Goal: Find specific page/section: Find specific page/section

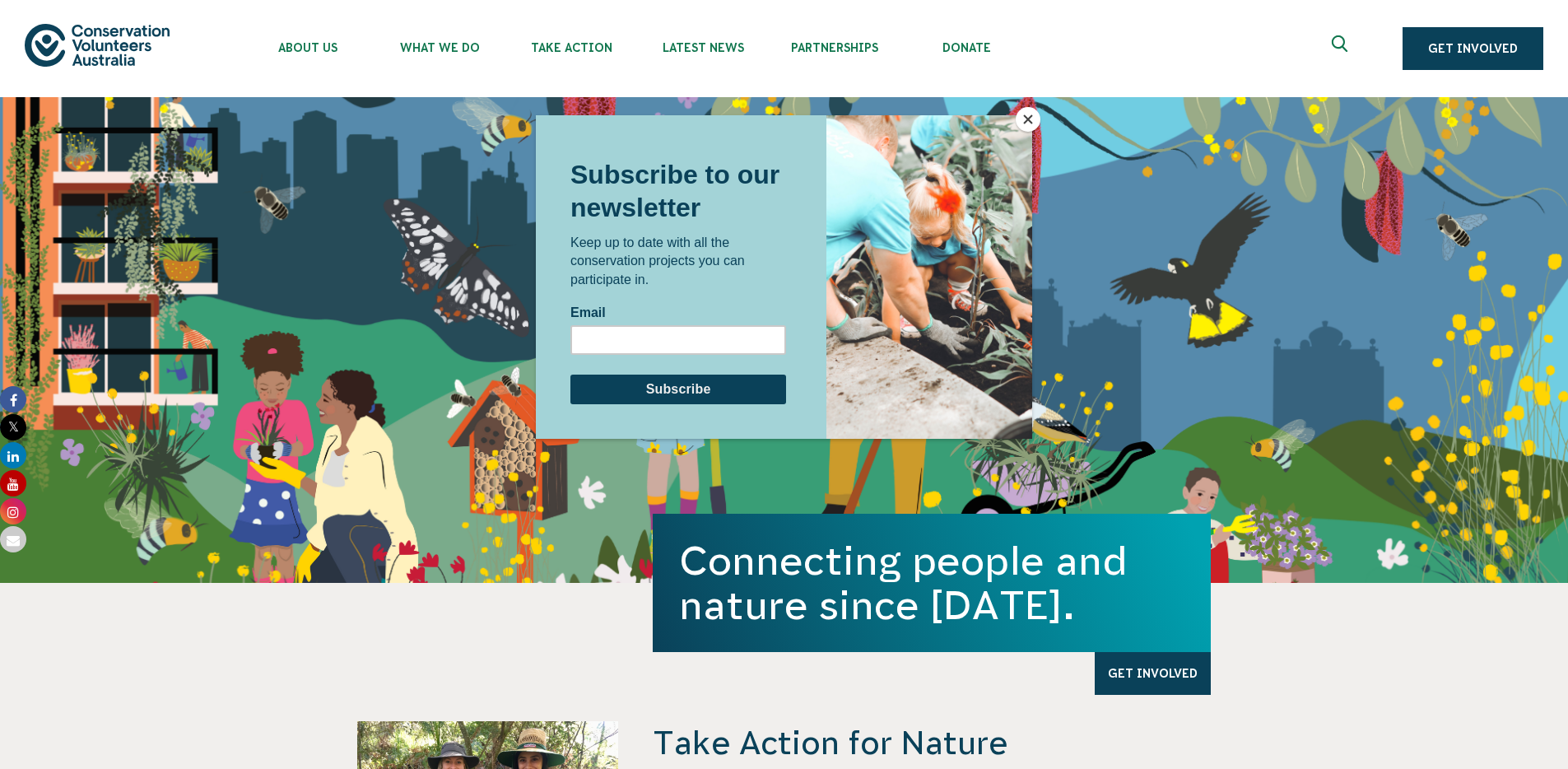
click at [1030, 123] on button "Close" at bounding box center [1028, 120] width 25 height 25
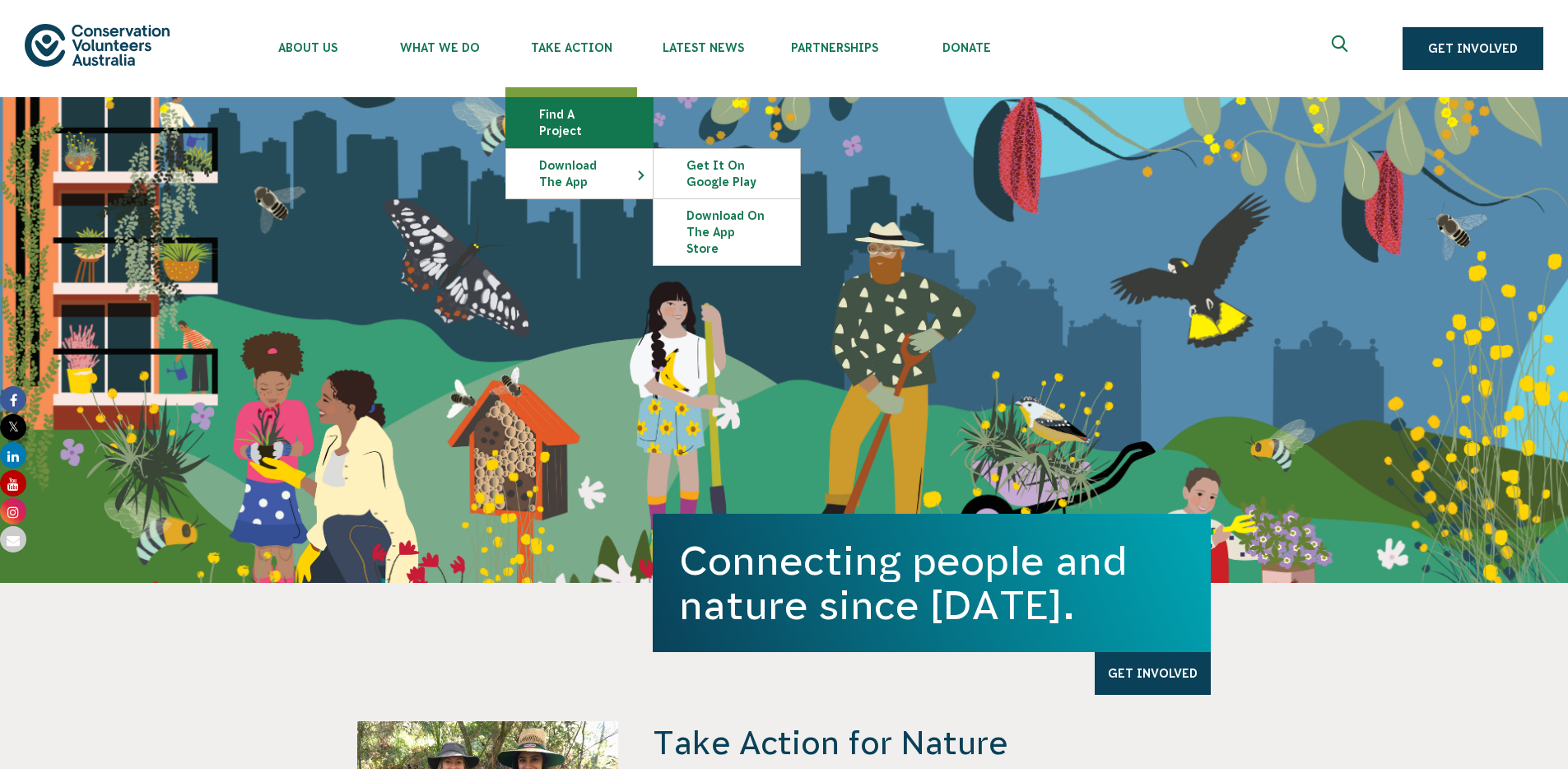
click at [578, 116] on link "Find a project" at bounding box center [579, 123] width 146 height 50
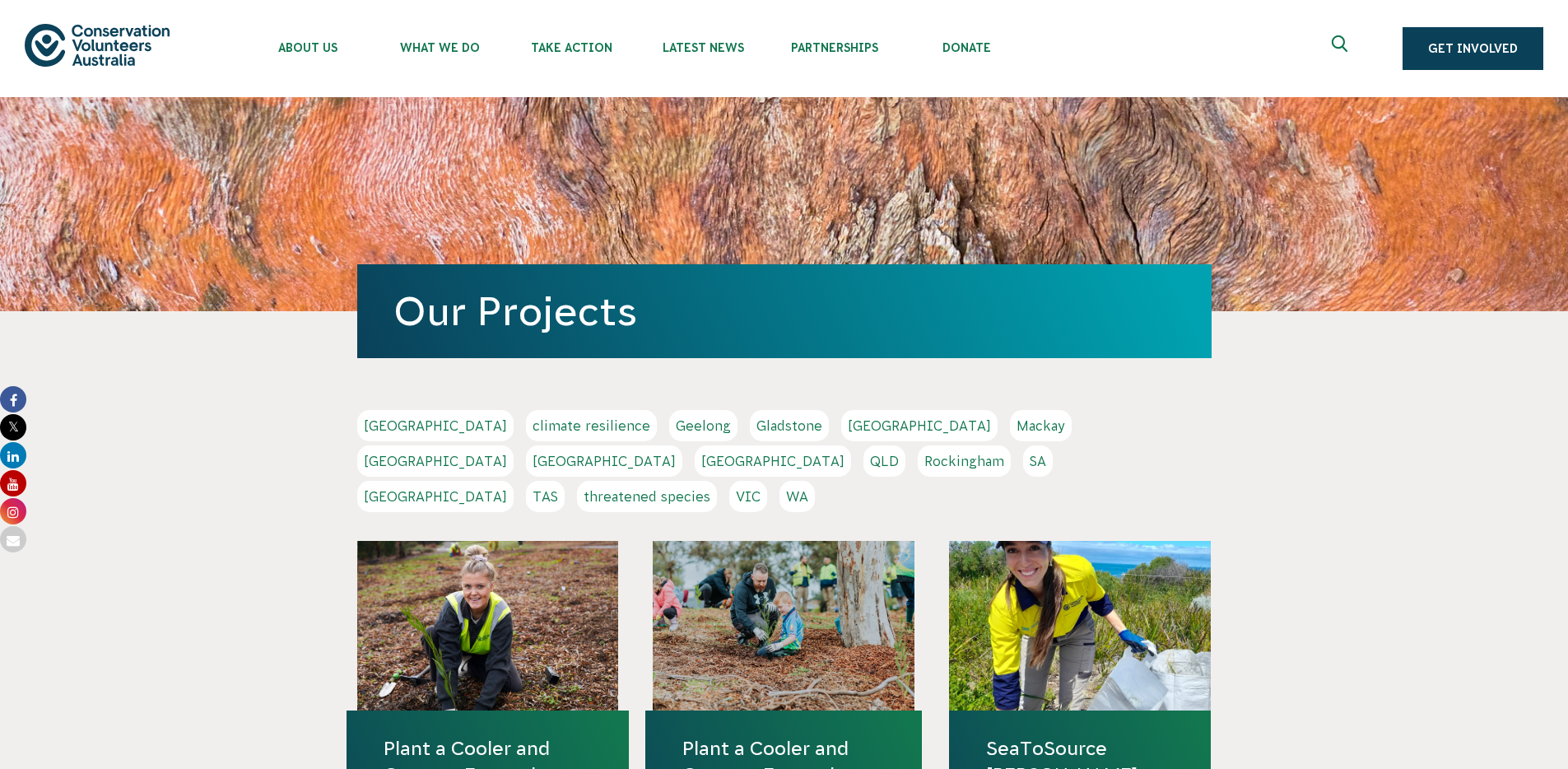
scroll to position [21, 0]
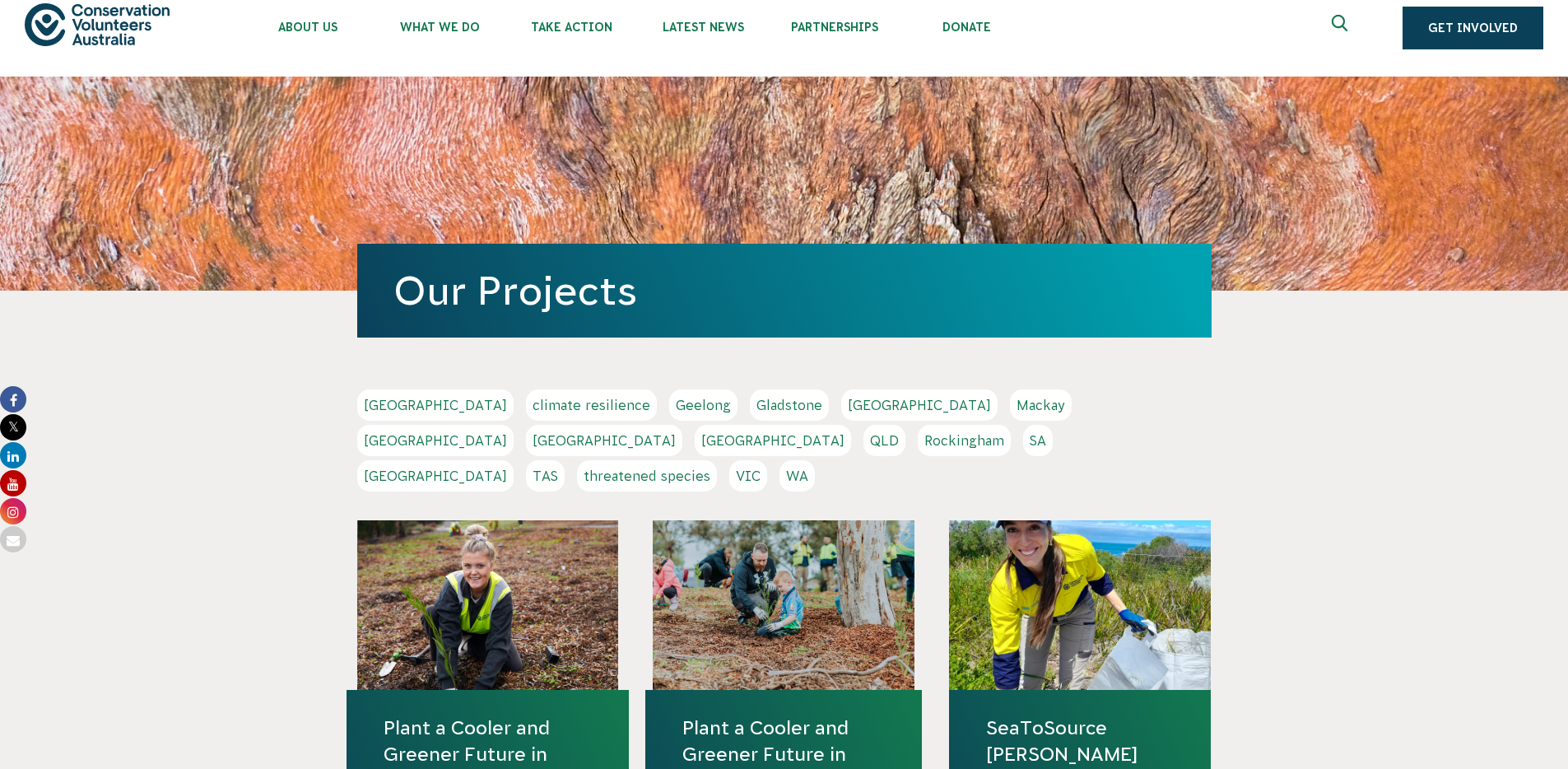
click at [514, 425] on link "Melbourne" at bounding box center [435, 440] width 156 height 31
click at [767, 460] on link "VIC" at bounding box center [748, 476] width 38 height 31
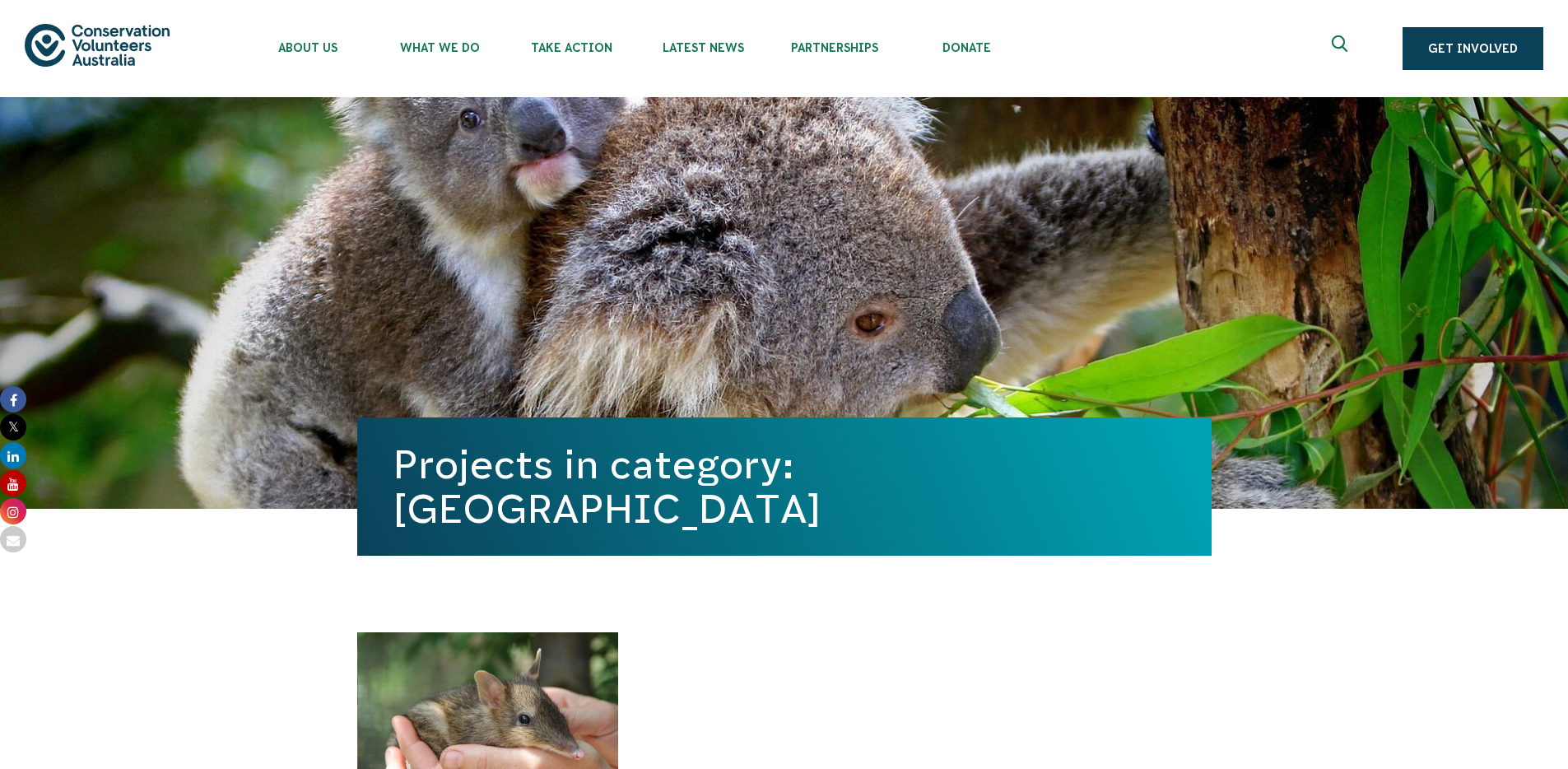
scroll to position [317, 0]
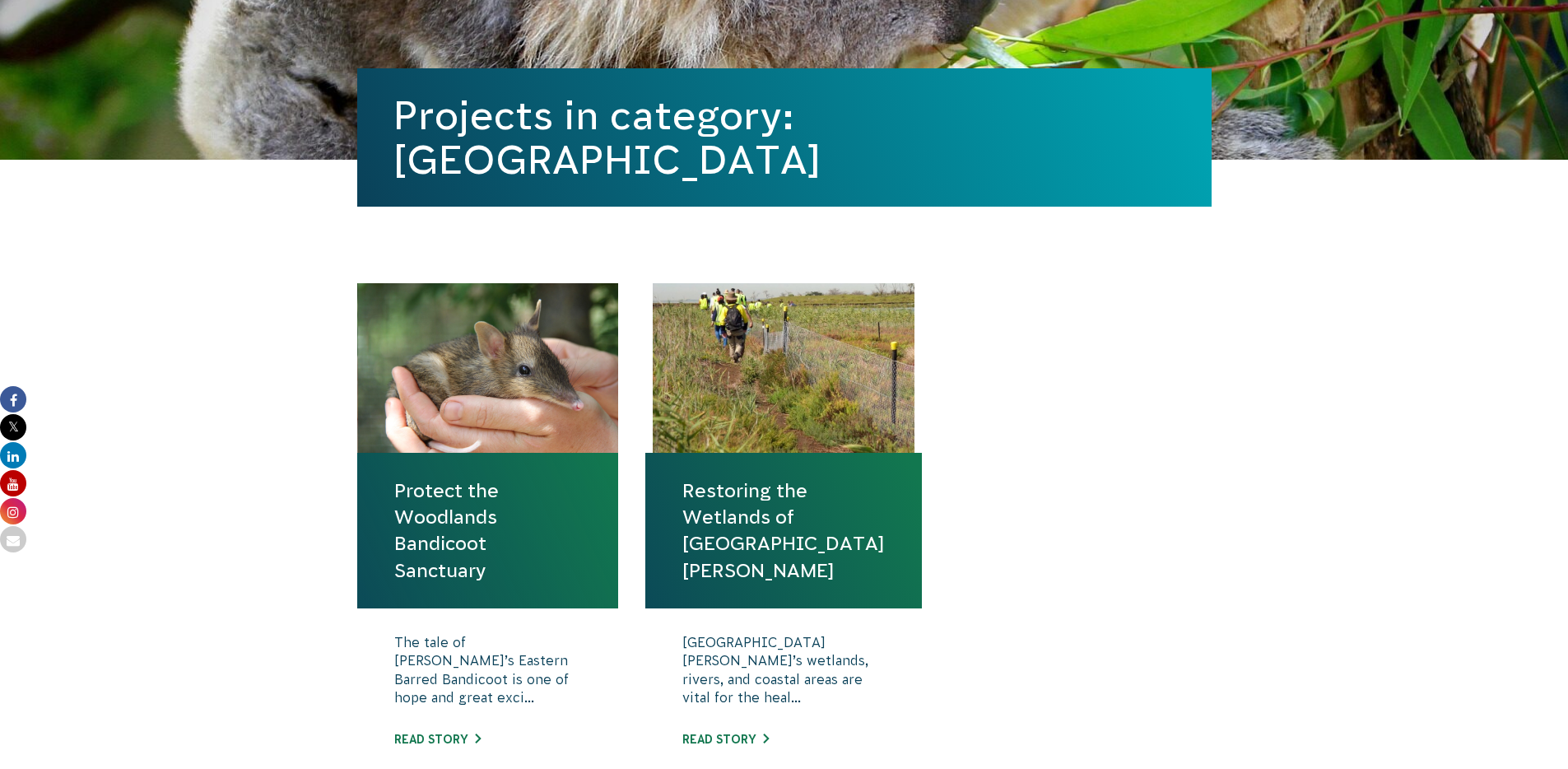
scroll to position [613, 0]
